Goal: Information Seeking & Learning: Learn about a topic

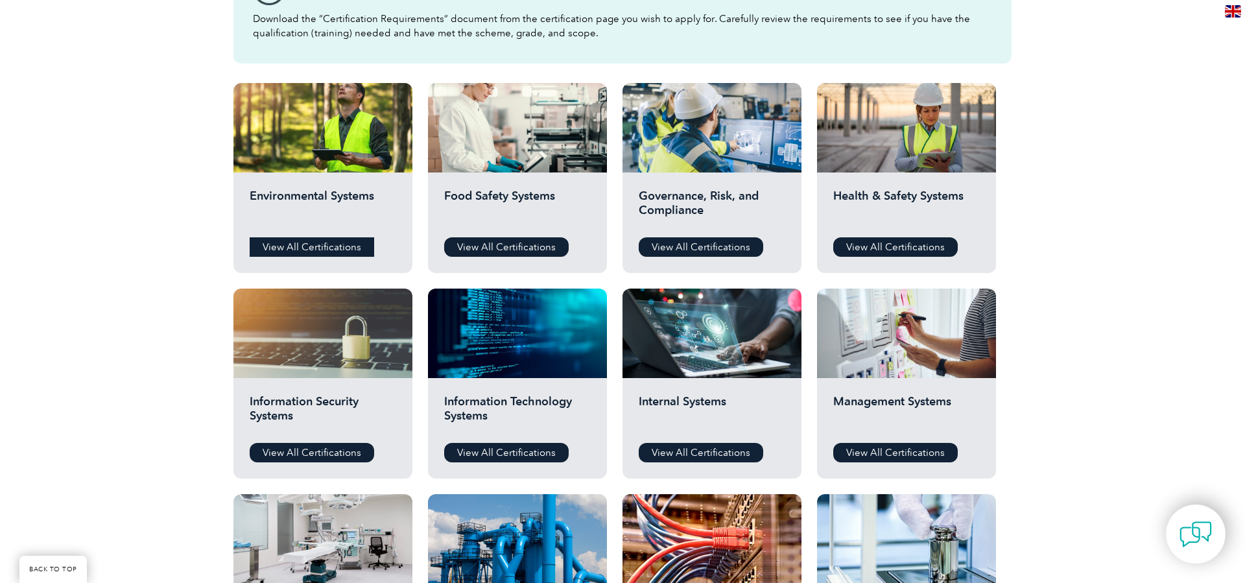
scroll to position [413, 0]
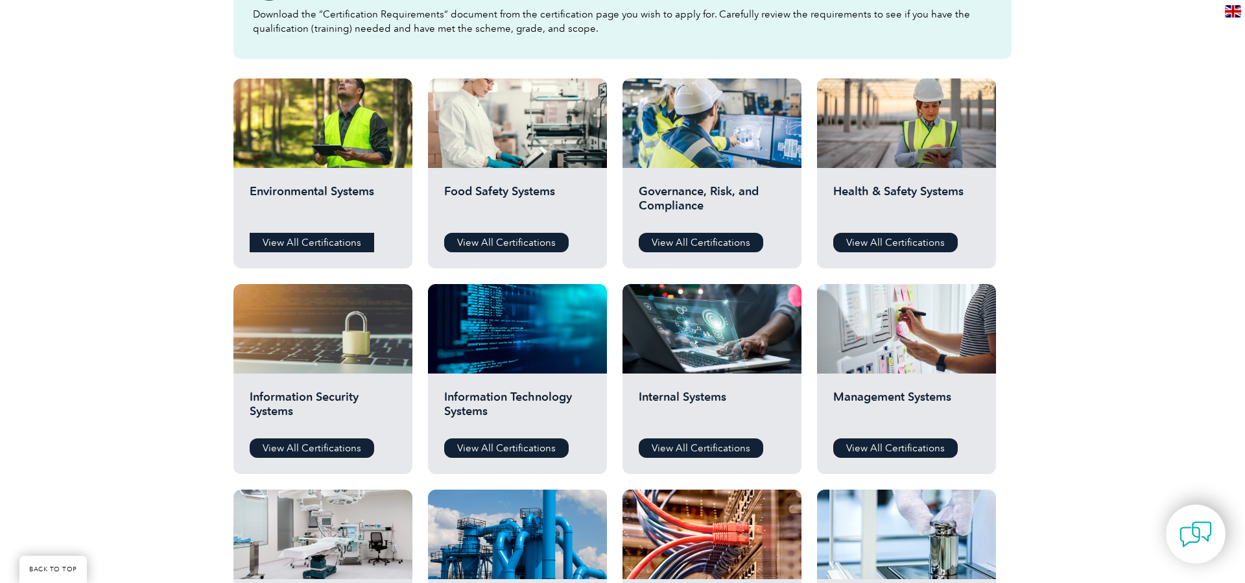
click at [304, 245] on link "View All Certifications" at bounding box center [312, 242] width 125 height 19
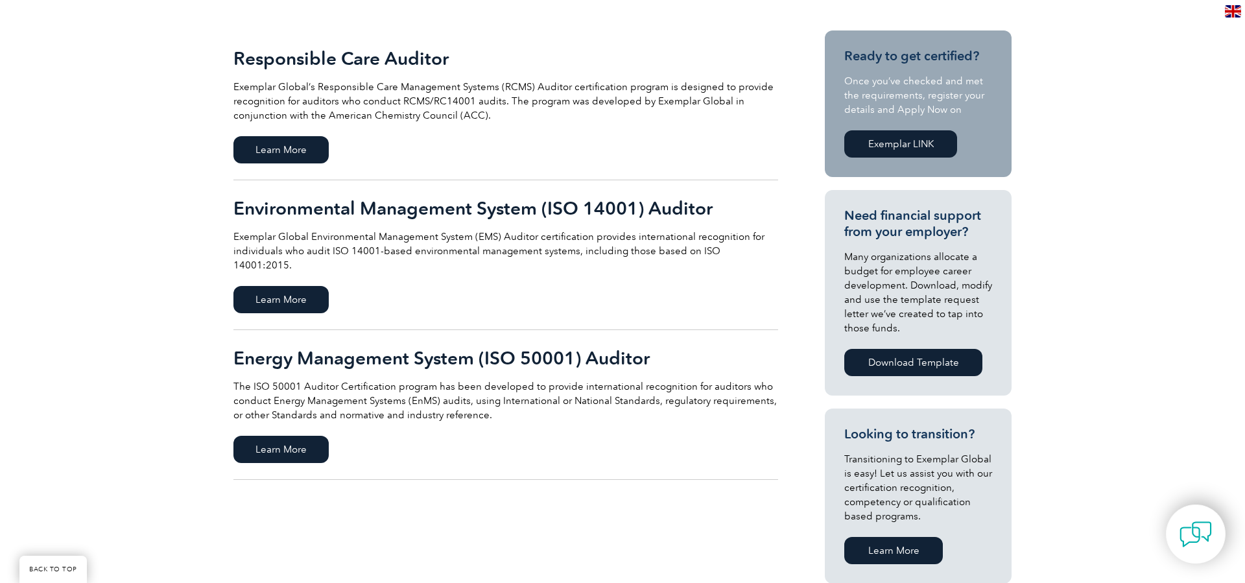
scroll to position [306, 0]
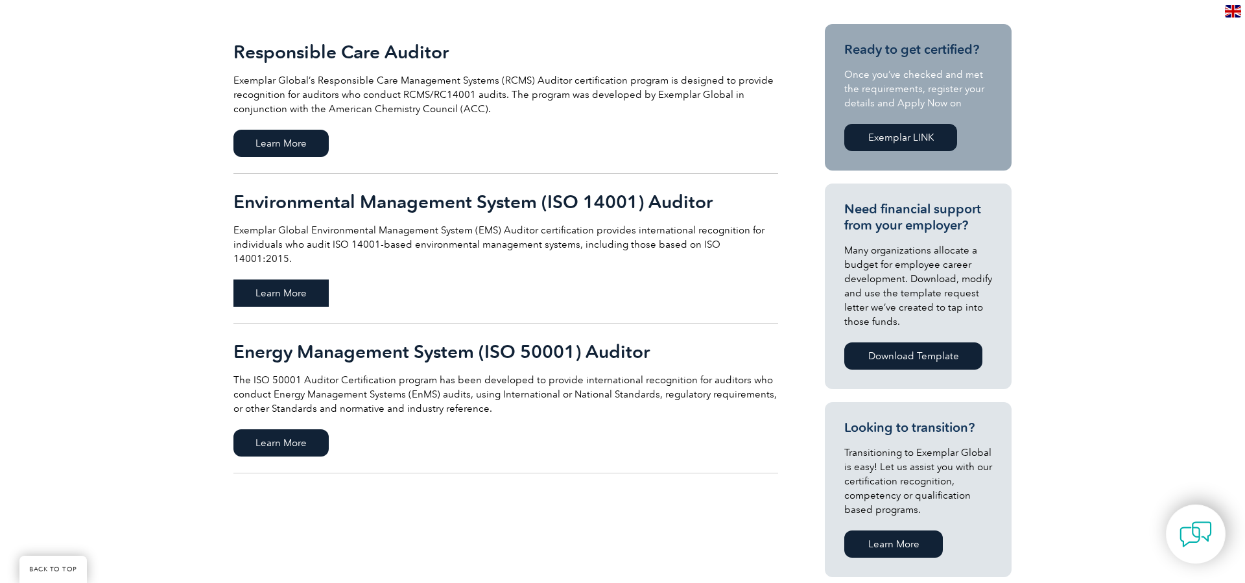
click at [272, 280] on span "Learn More" at bounding box center [281, 293] width 95 height 27
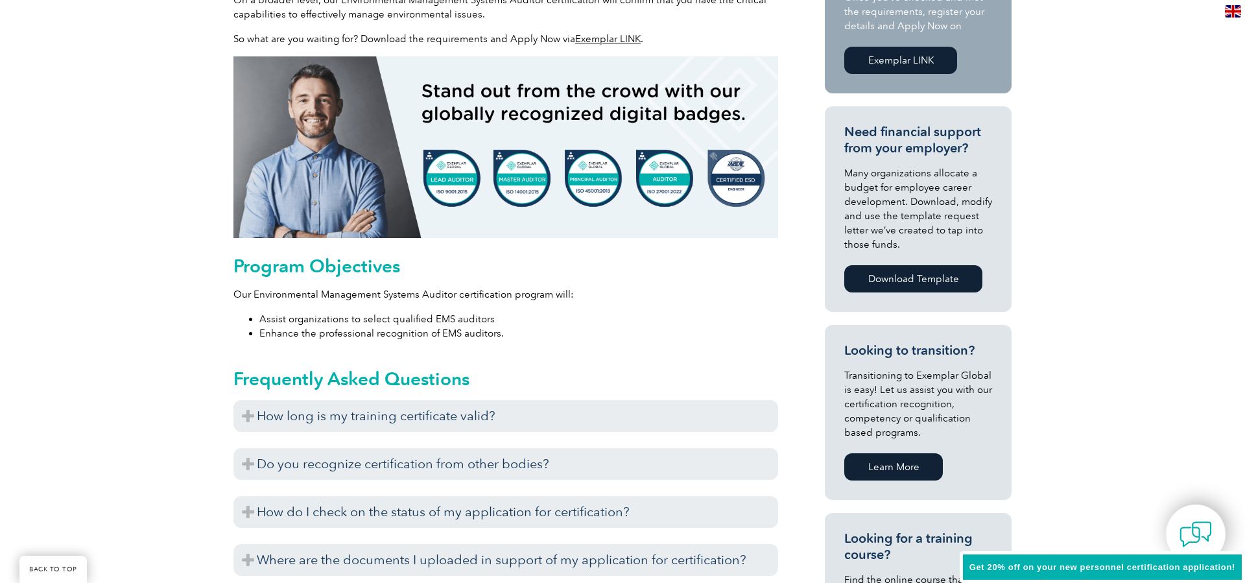
scroll to position [504, 0]
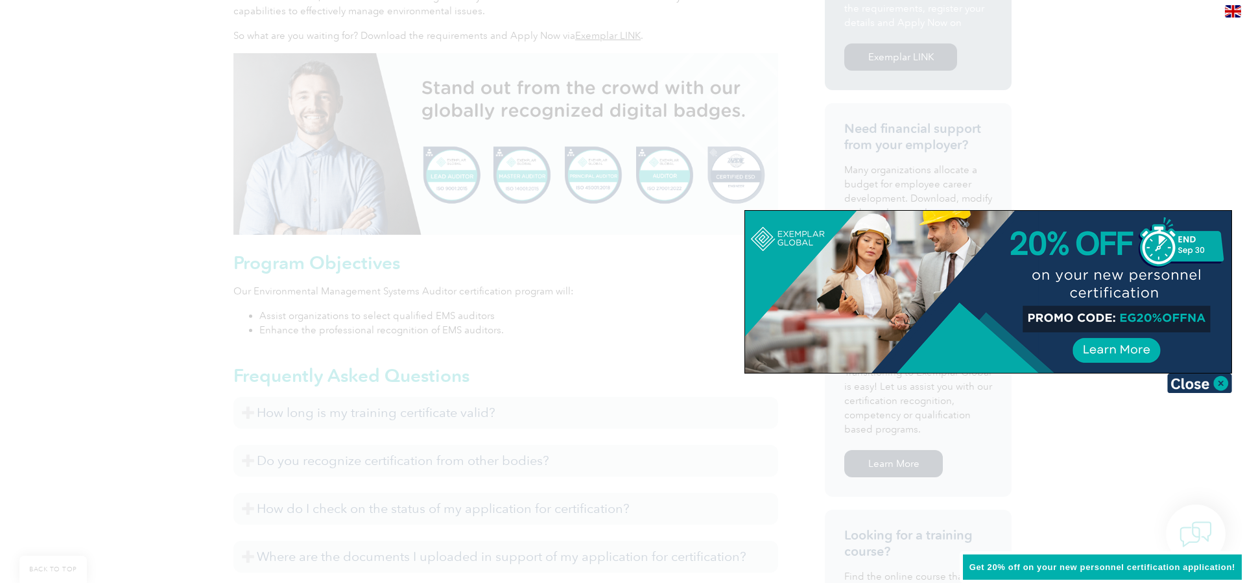
click at [1191, 380] on img at bounding box center [1200, 383] width 65 height 19
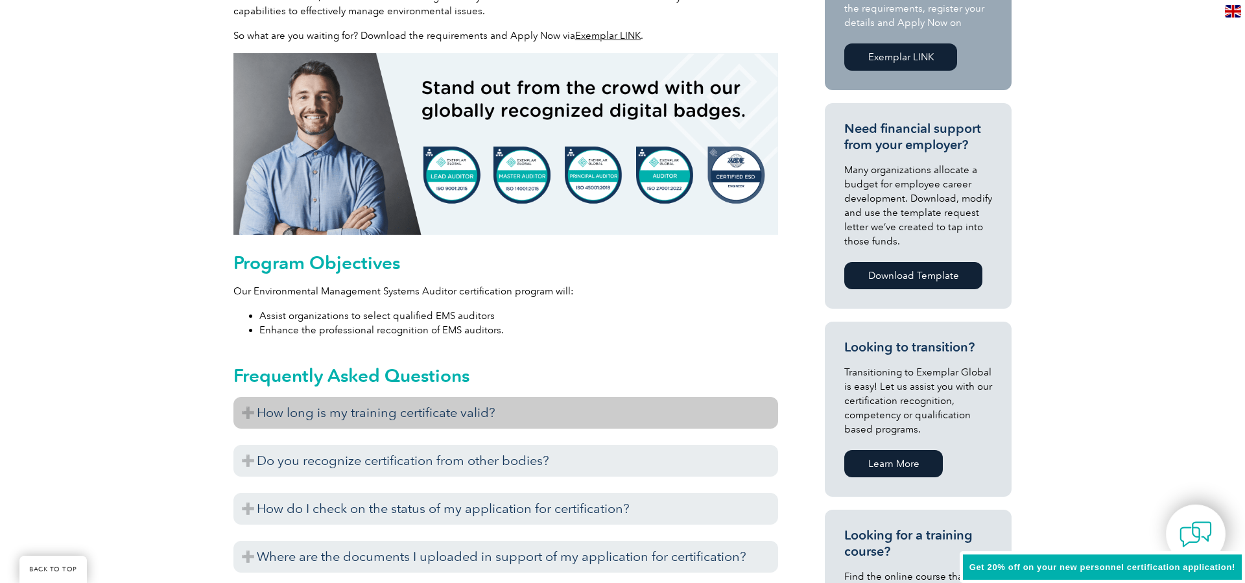
click at [483, 413] on h3 "How long is my training certificate valid?" at bounding box center [506, 413] width 545 height 32
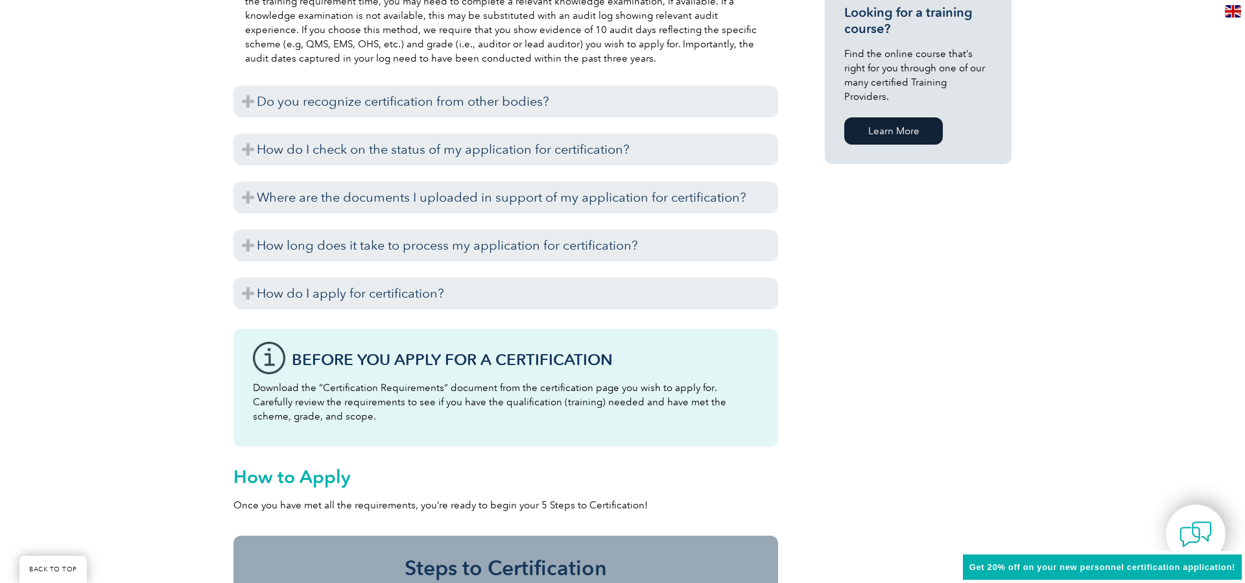
scroll to position [1027, 0]
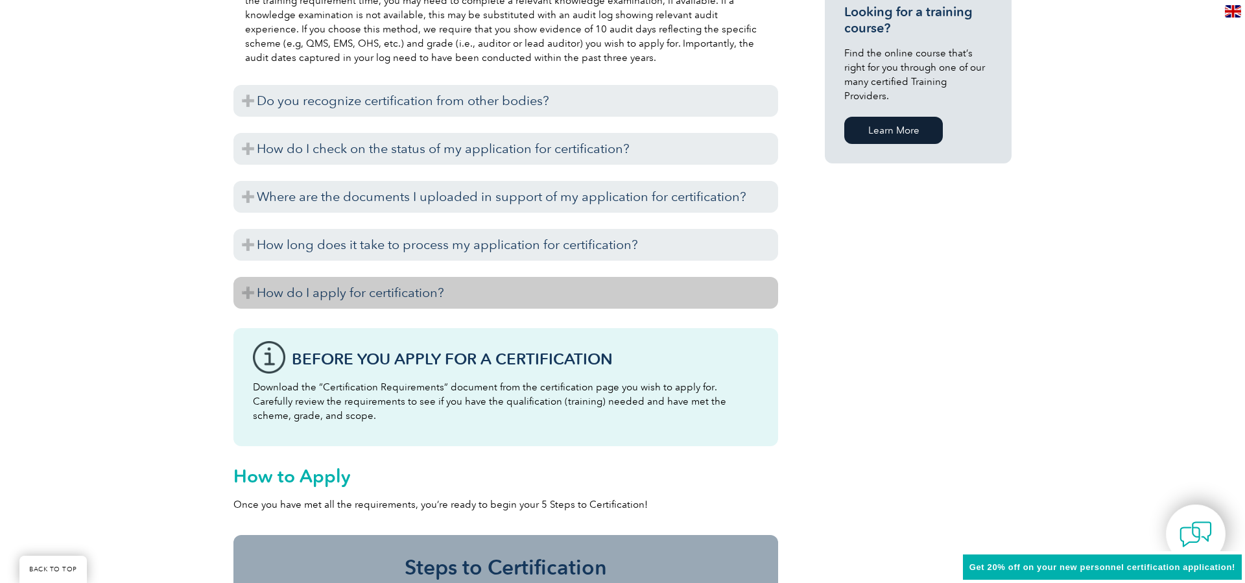
click at [364, 296] on h3 "How do I apply for certification?" at bounding box center [506, 293] width 545 height 32
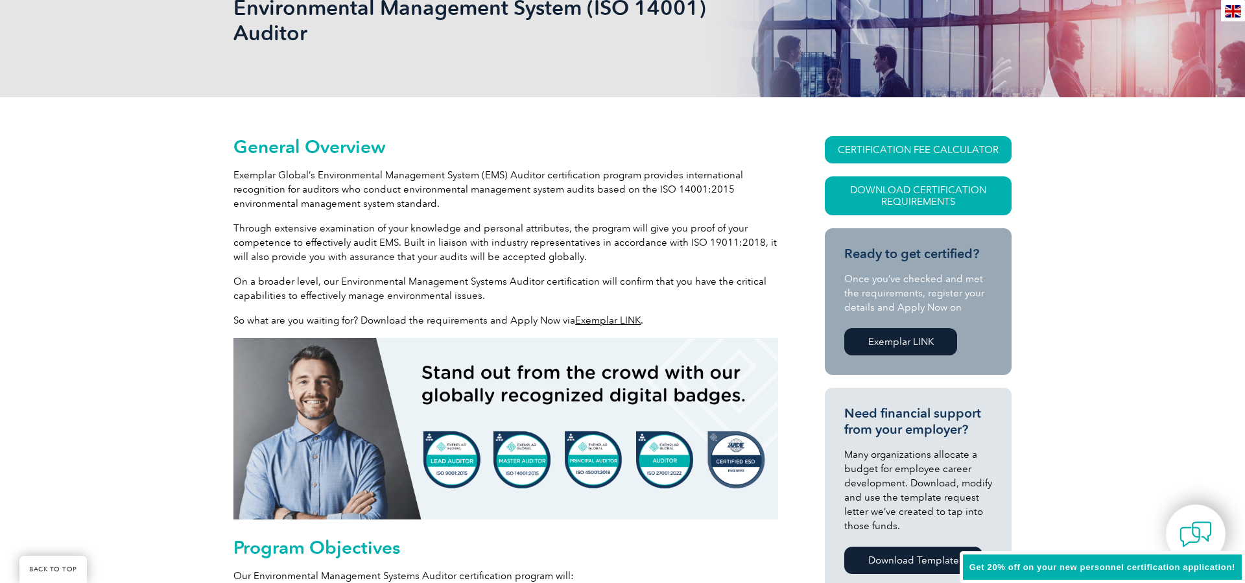
scroll to position [162, 0]
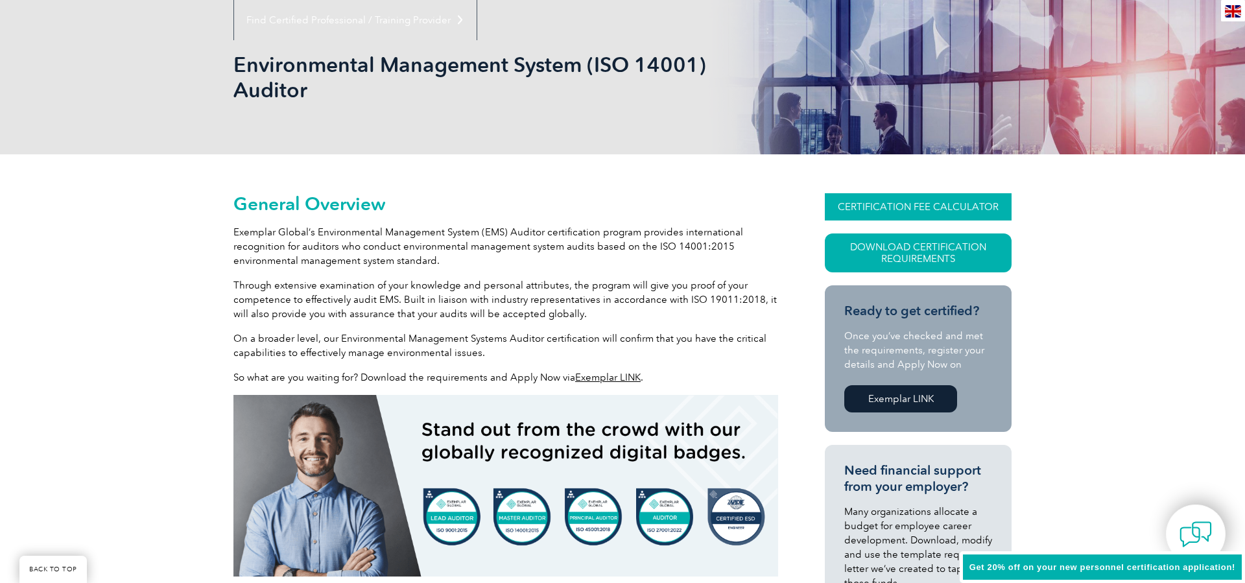
click at [918, 202] on link "CERTIFICATION FEE CALCULATOR" at bounding box center [918, 206] width 187 height 27
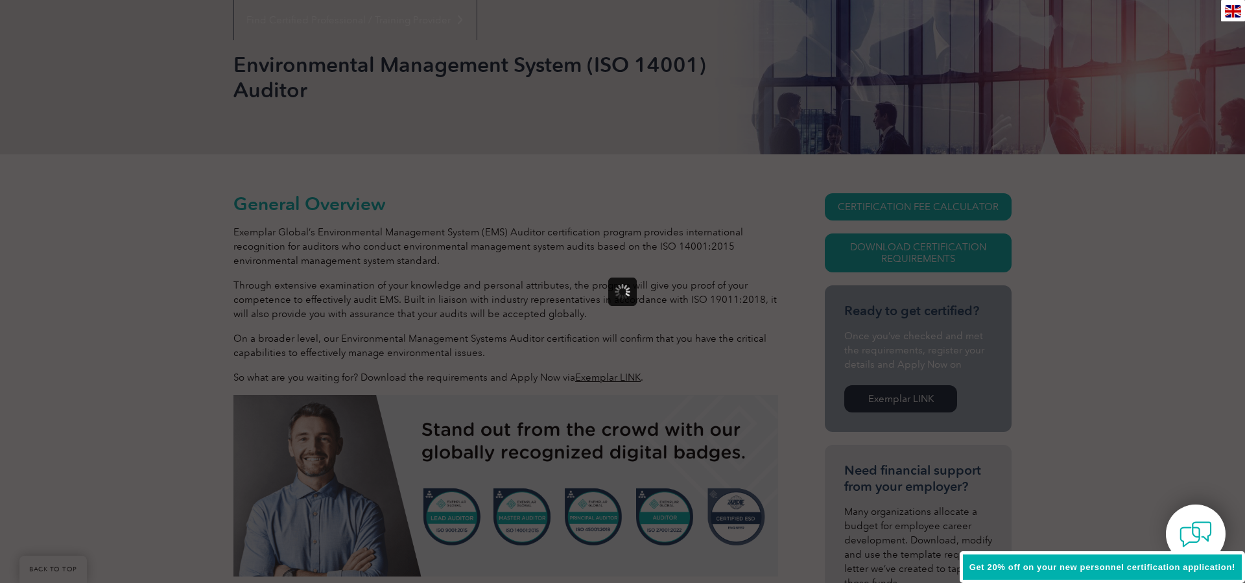
click at [918, 207] on div at bounding box center [622, 291] width 1245 height 583
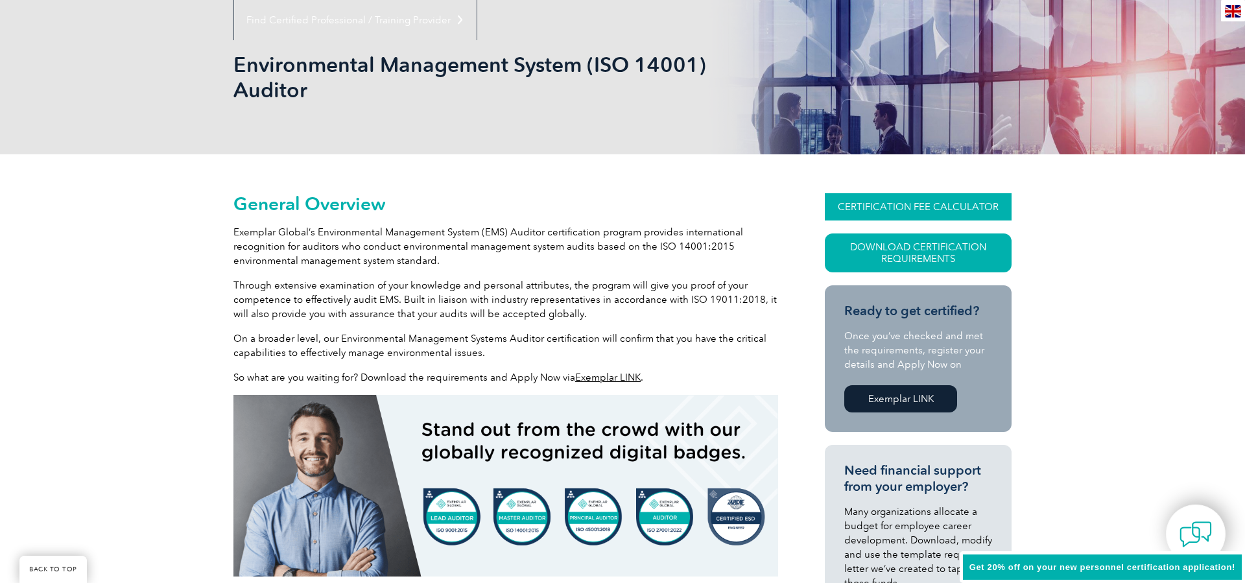
click at [907, 210] on link "CERTIFICATION FEE CALCULATOR" at bounding box center [918, 206] width 187 height 27
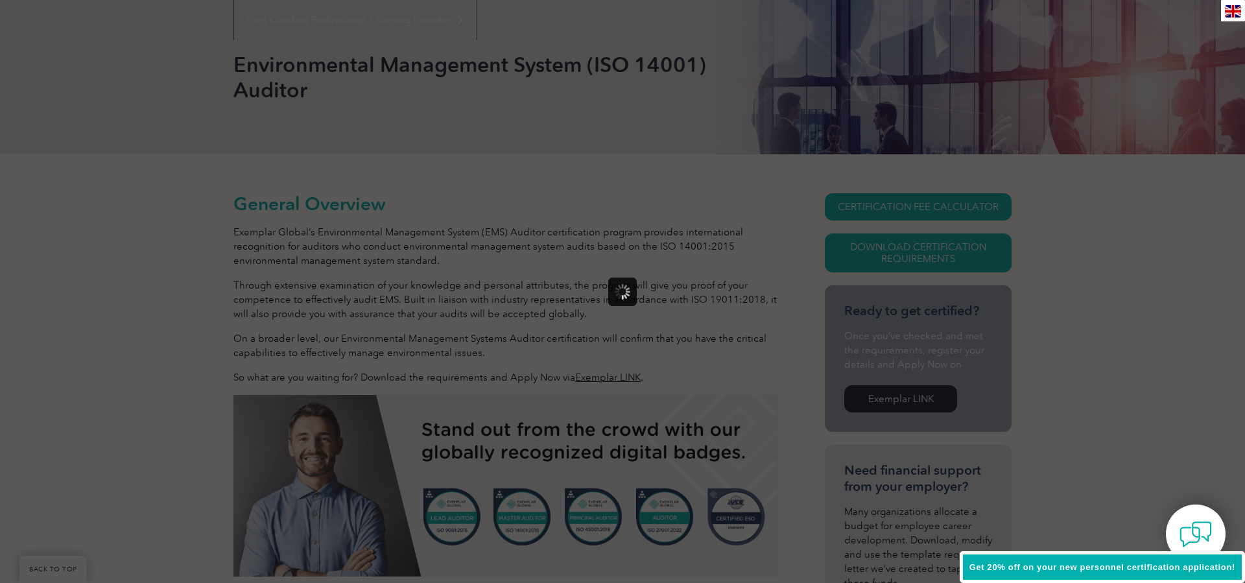
click at [907, 215] on div at bounding box center [622, 291] width 1245 height 583
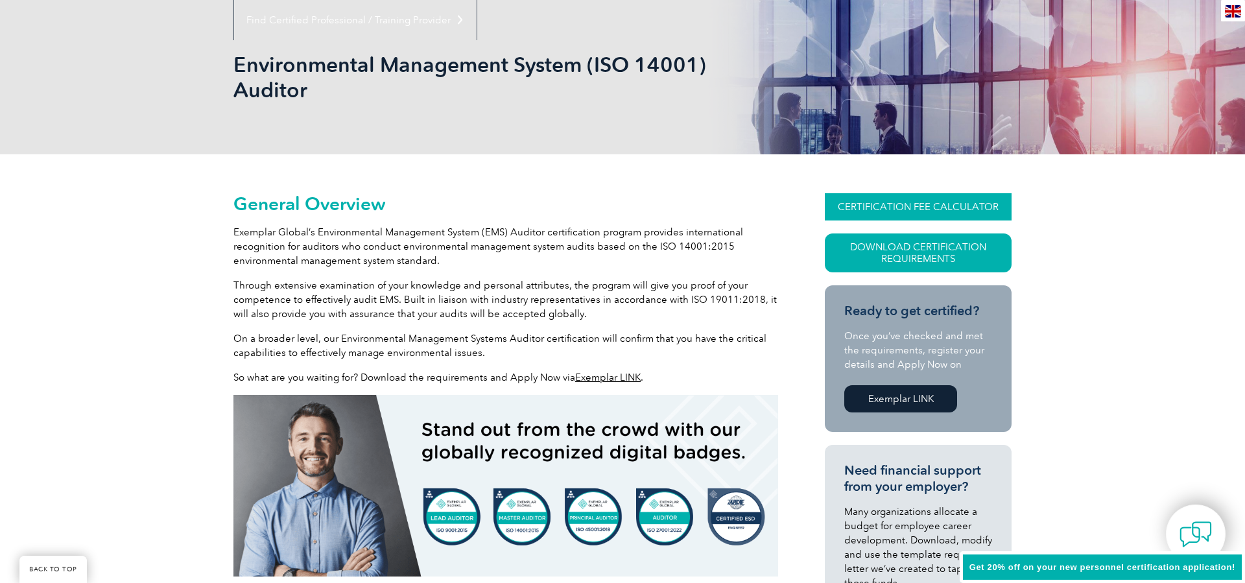
click at [913, 211] on link "CERTIFICATION FEE CALCULATOR" at bounding box center [918, 206] width 187 height 27
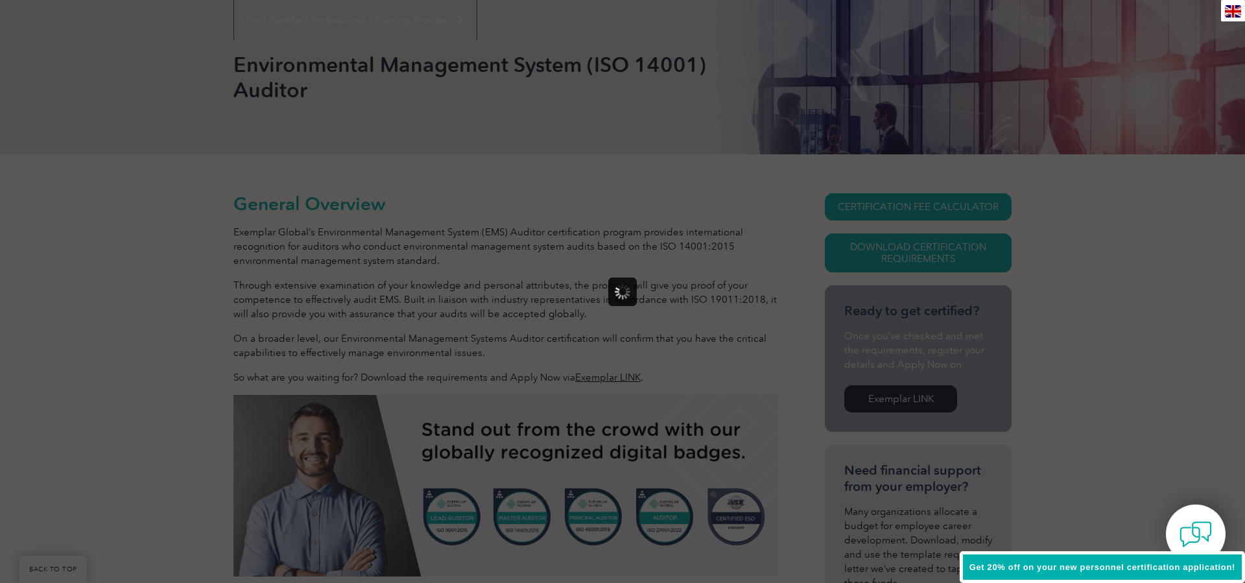
click at [911, 208] on div at bounding box center [622, 291] width 1245 height 583
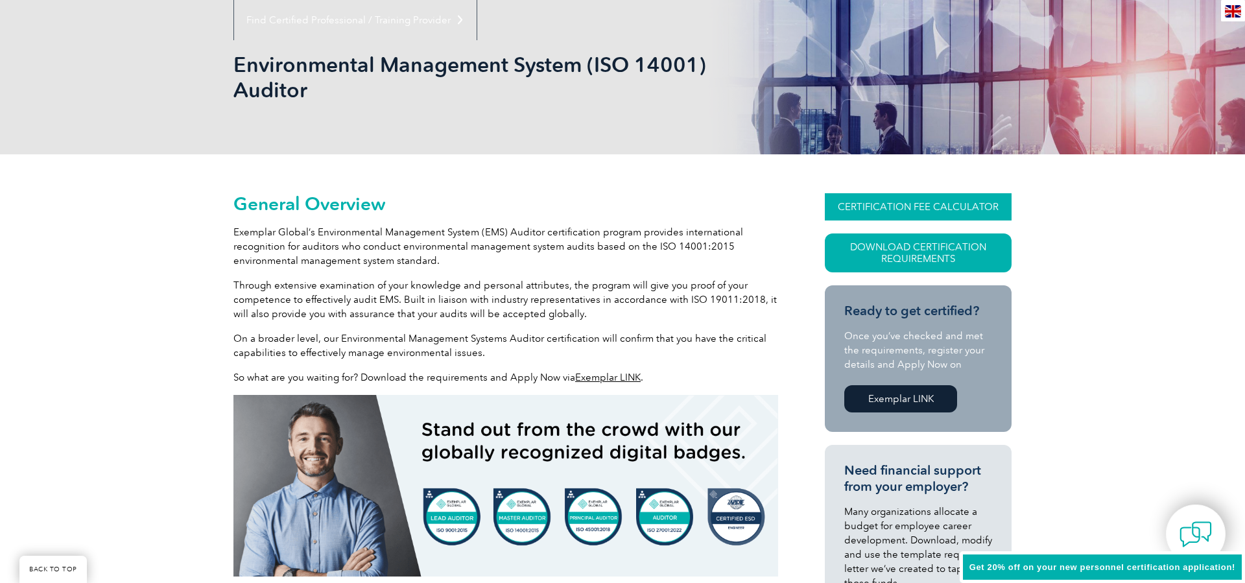
click at [911, 208] on link "CERTIFICATION FEE CALCULATOR" at bounding box center [918, 206] width 187 height 27
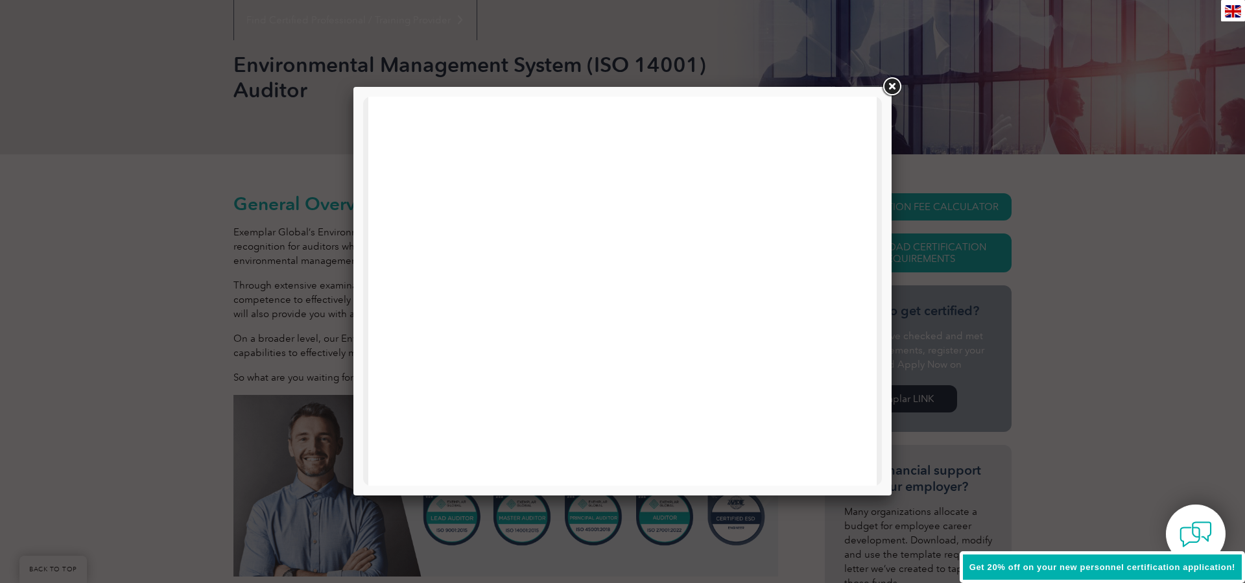
scroll to position [254, 0]
drag, startPoint x: 491, startPoint y: 132, endPoint x: 895, endPoint y: 86, distance: 406.8
click at [895, 86] on link at bounding box center [891, 86] width 23 height 23
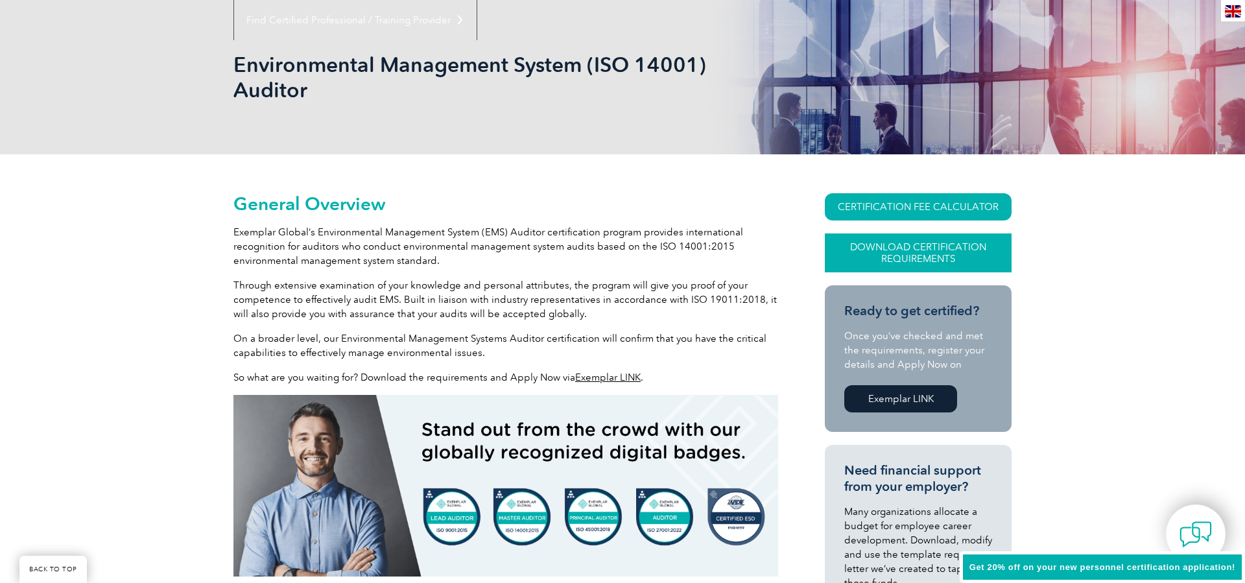
click at [906, 252] on link "Download Certification Requirements" at bounding box center [918, 253] width 187 height 39
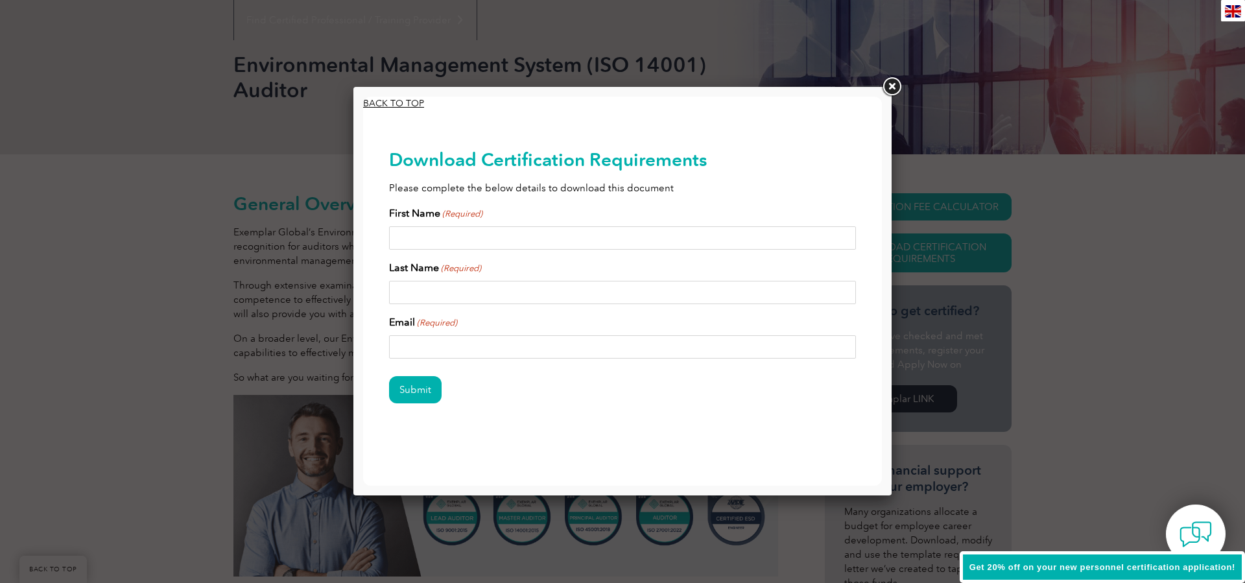
scroll to position [0, 0]
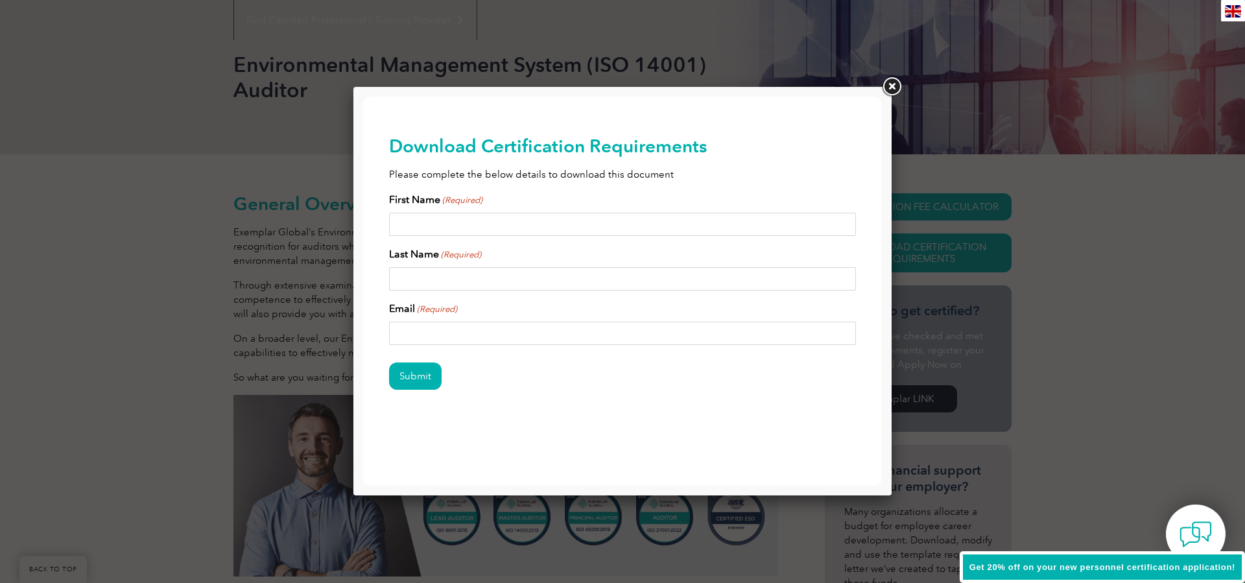
click at [895, 90] on link at bounding box center [891, 86] width 23 height 23
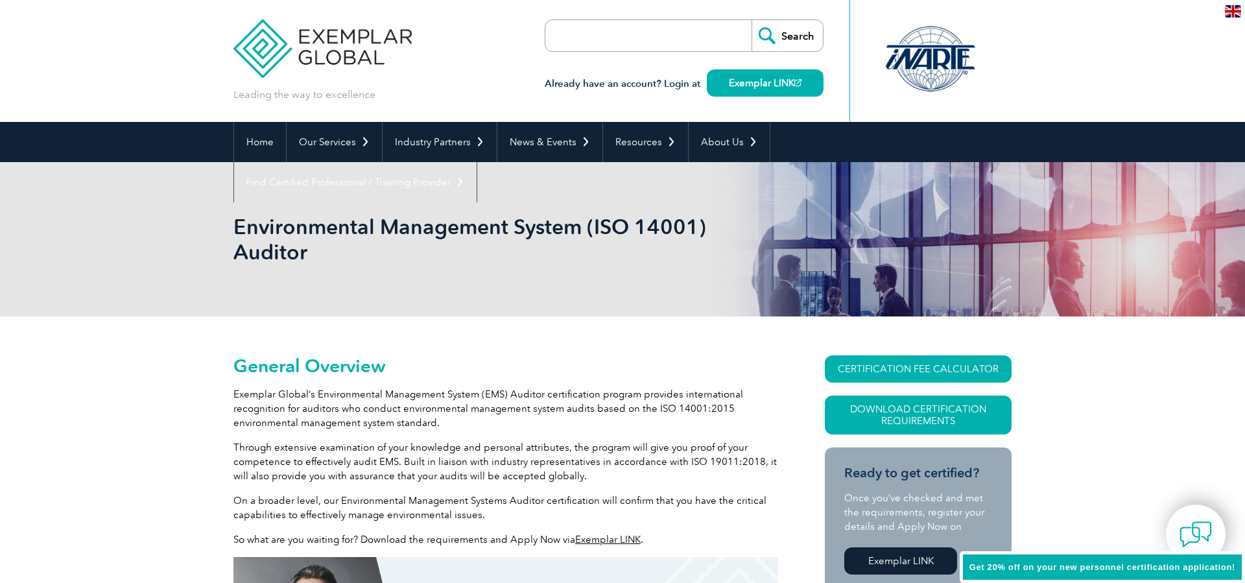
click at [592, 42] on input "search" at bounding box center [620, 35] width 136 height 31
type input "hsqe auditor"
click at [787, 36] on input "Search" at bounding box center [787, 35] width 71 height 31
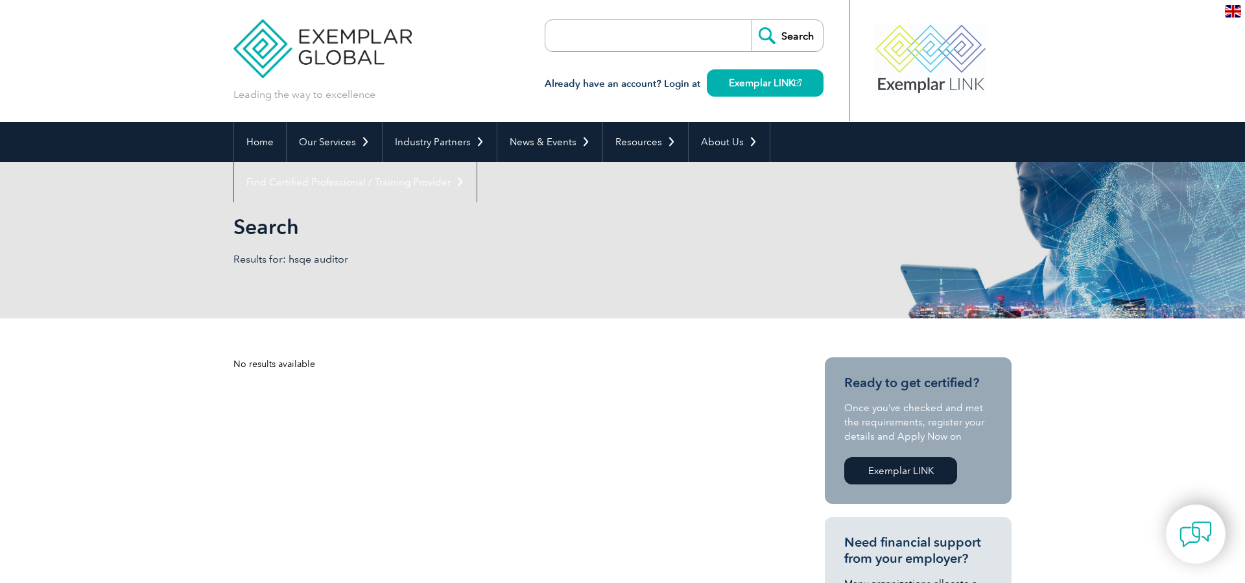
click at [591, 37] on input "search" at bounding box center [620, 35] width 136 height 31
type input "health auditor"
click at [787, 36] on input "Search" at bounding box center [787, 35] width 71 height 31
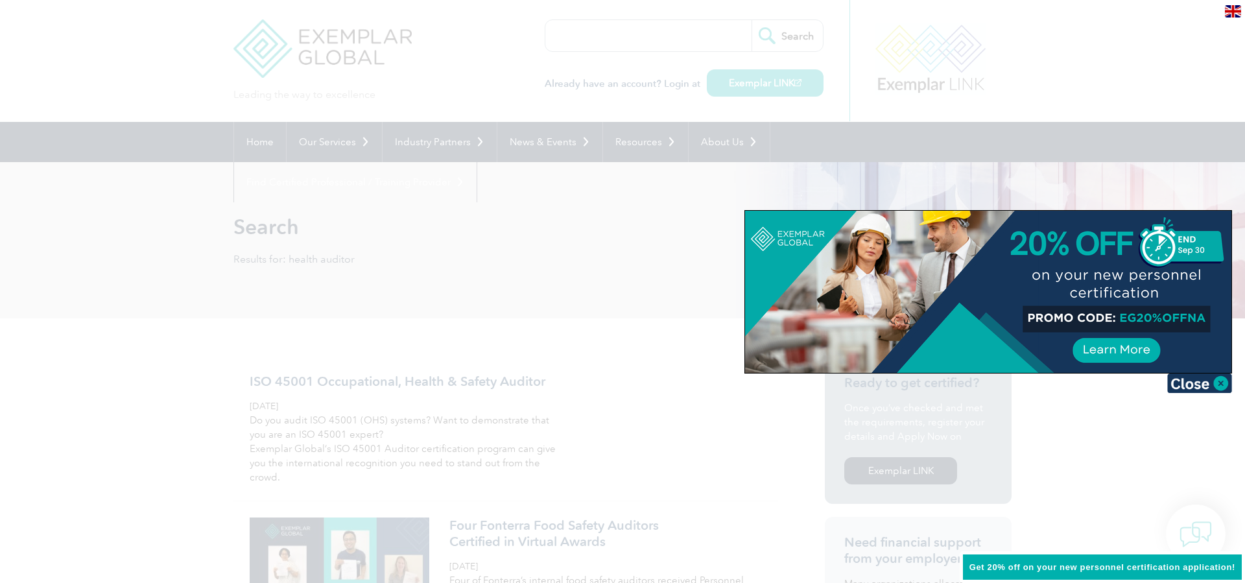
click at [1192, 383] on img at bounding box center [1200, 383] width 65 height 19
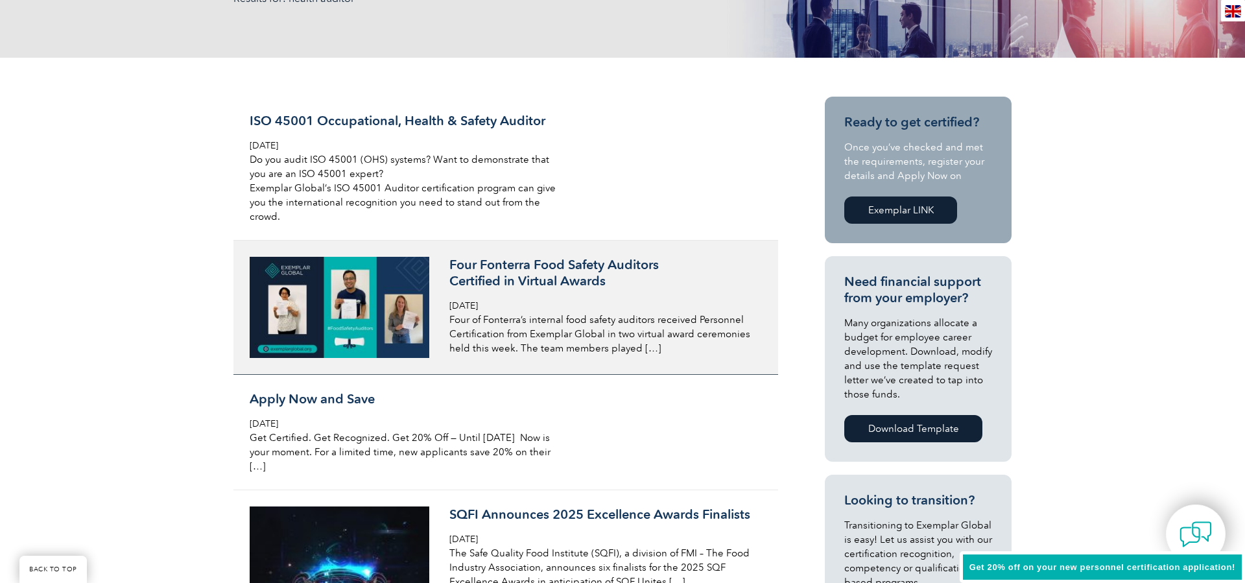
scroll to position [187, 0]
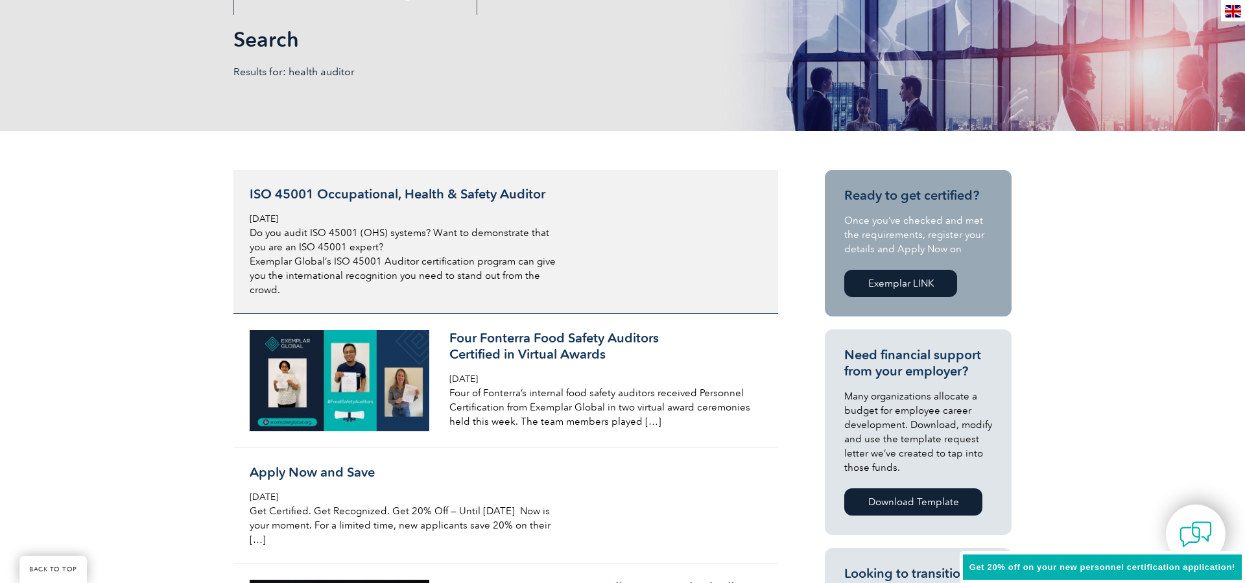
click at [421, 223] on div "ISO 45001 Occupational, Health & Safety Auditor [DATE] Do you audit ISO 45001 (…" at bounding box center [403, 241] width 307 height 111
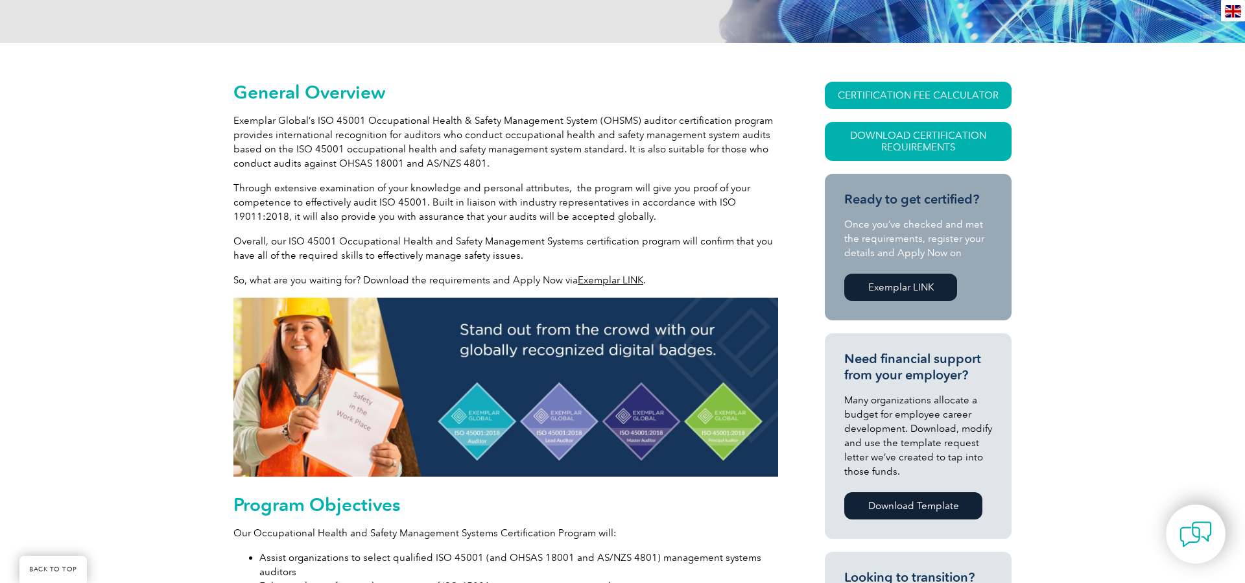
scroll to position [246, 0]
